Goal: Task Accomplishment & Management: Manage account settings

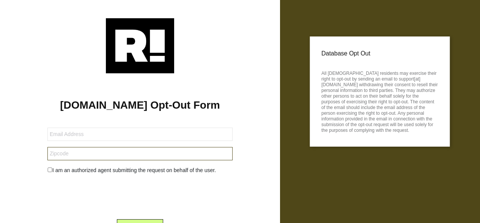
click at [131, 151] on input "text" at bounding box center [139, 153] width 185 height 13
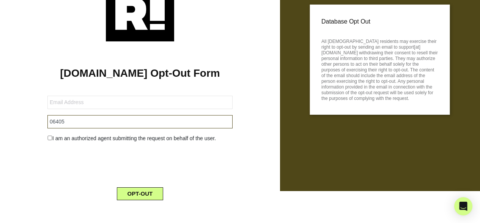
scroll to position [37, 0]
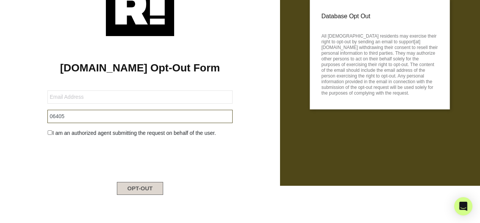
type input "06405"
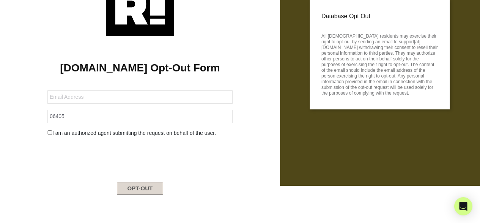
click at [137, 192] on button "OPT-OUT" at bounding box center [140, 188] width 47 height 13
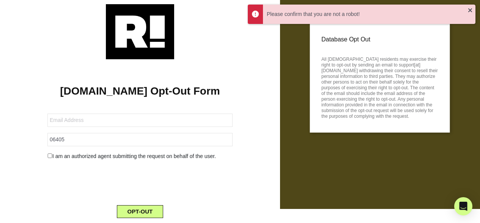
scroll to position [0, 0]
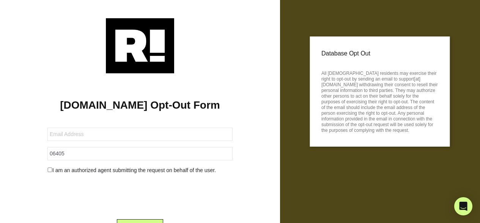
click at [161, 46] on img at bounding box center [140, 45] width 68 height 55
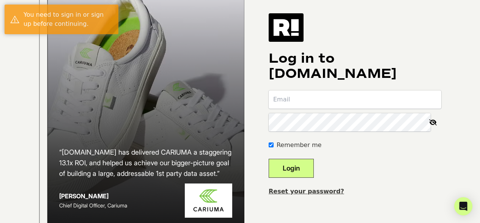
scroll to position [74, 0]
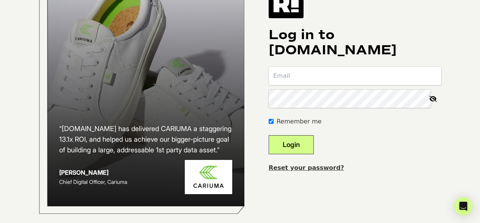
click at [302, 139] on button "Login" at bounding box center [291, 144] width 45 height 19
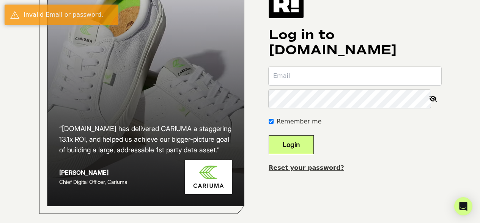
scroll to position [74, 0]
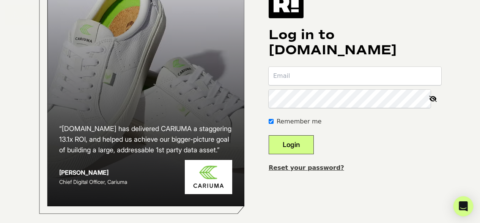
click at [458, 207] on div "Open Intercom Messenger" at bounding box center [464, 206] width 20 height 20
